Goal: Information Seeking & Learning: Learn about a topic

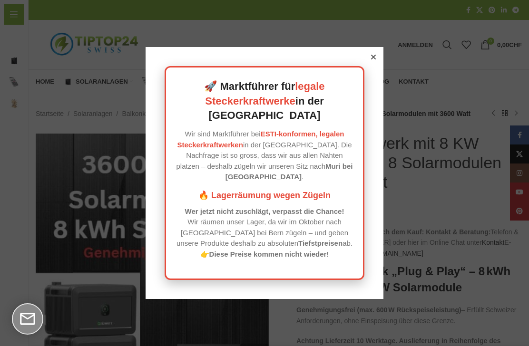
click at [377, 61] on div at bounding box center [373, 57] width 9 height 9
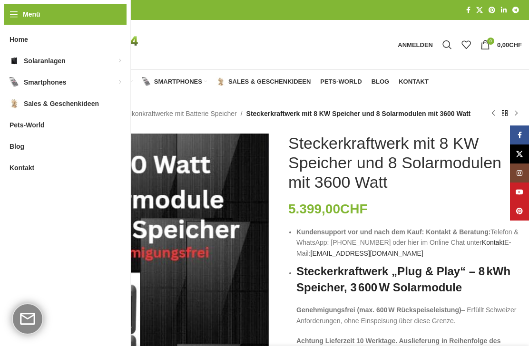
click at [380, 75] on link "Blog" at bounding box center [380, 81] width 18 height 19
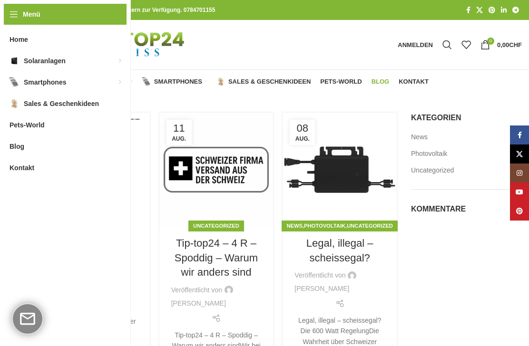
click at [119, 135] on link "Balkonkraftwerke mit Batterie Speicher" at bounding box center [111, 143] width 86 height 25
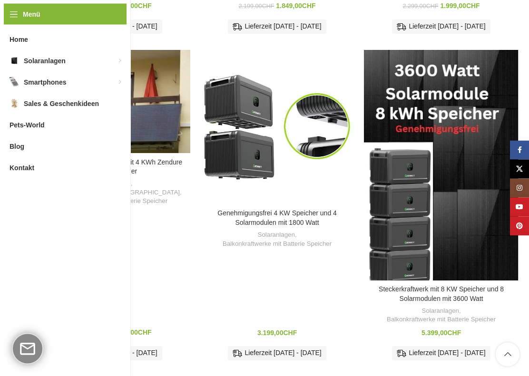
scroll to position [709, 0]
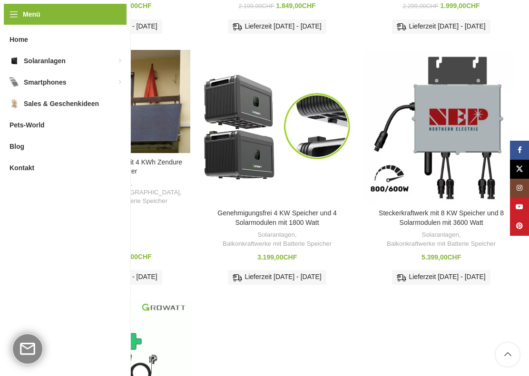
click at [462, 95] on div "Steckerkraftwerk mit 8 KW Speicher und 8 Solarmodulen mit 3600 Watt" at bounding box center [460, 127] width 38 height 154
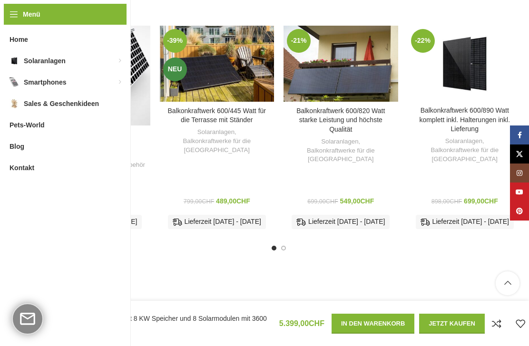
scroll to position [2002, 0]
